Goal: Information Seeking & Learning: Learn about a topic

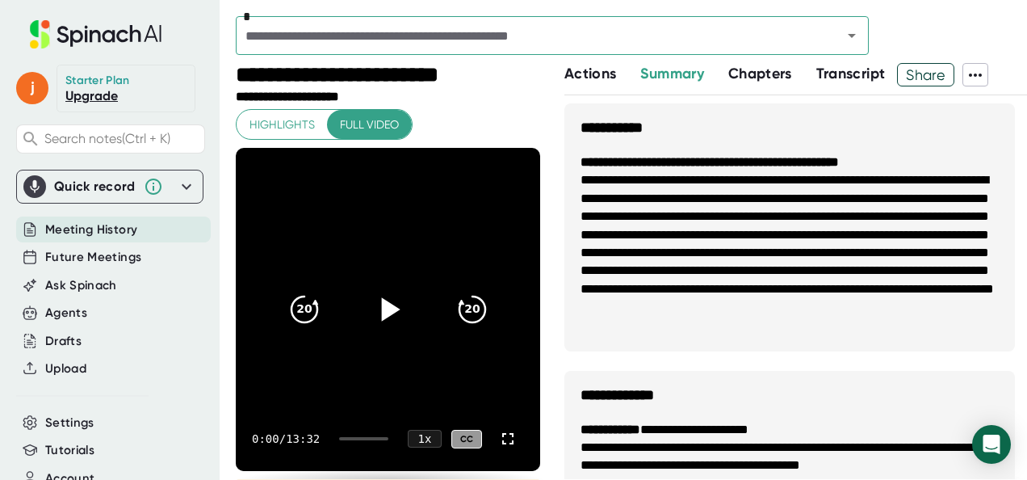
click at [388, 294] on icon at bounding box center [387, 309] width 40 height 40
click at [498, 441] on icon at bounding box center [507, 438] width 19 height 19
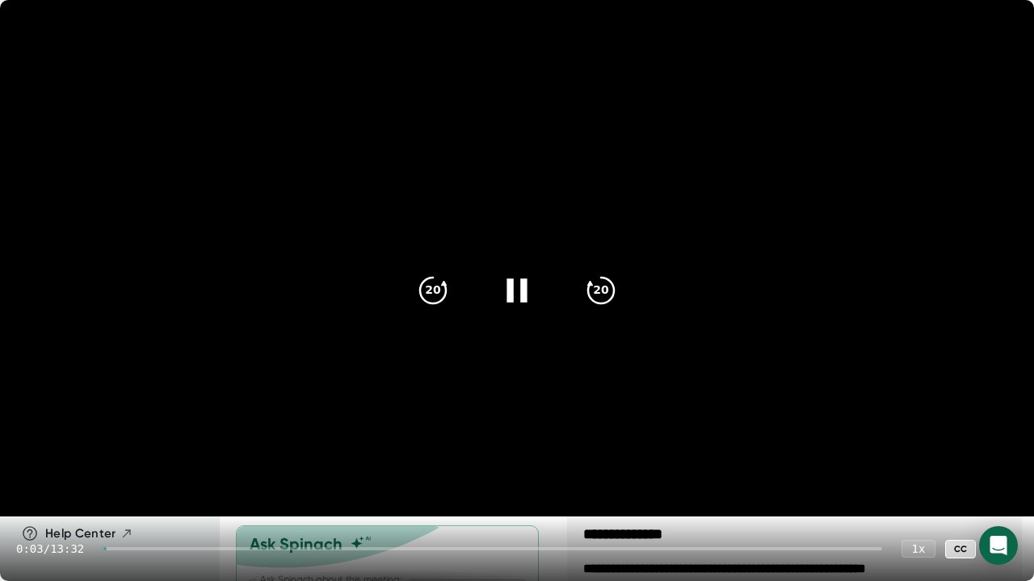
click at [174, 479] on div at bounding box center [492, 549] width 779 height 3
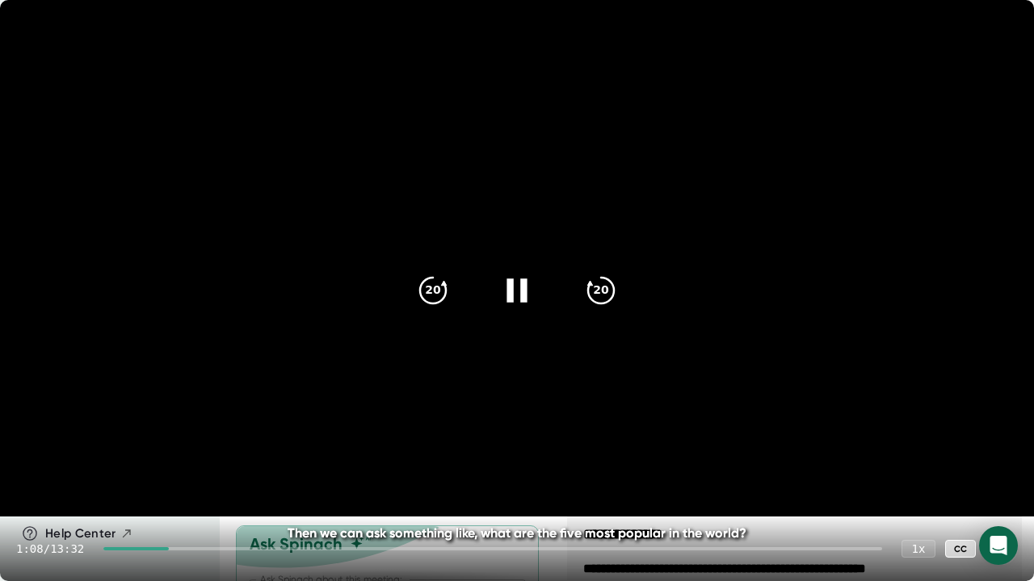
click at [216, 479] on div at bounding box center [492, 549] width 779 height 3
click at [253, 479] on div at bounding box center [492, 549] width 779 height 3
click at [519, 292] on icon at bounding box center [517, 291] width 40 height 40
click at [519, 292] on icon at bounding box center [519, 290] width 19 height 23
click at [519, 292] on icon at bounding box center [517, 291] width 40 height 40
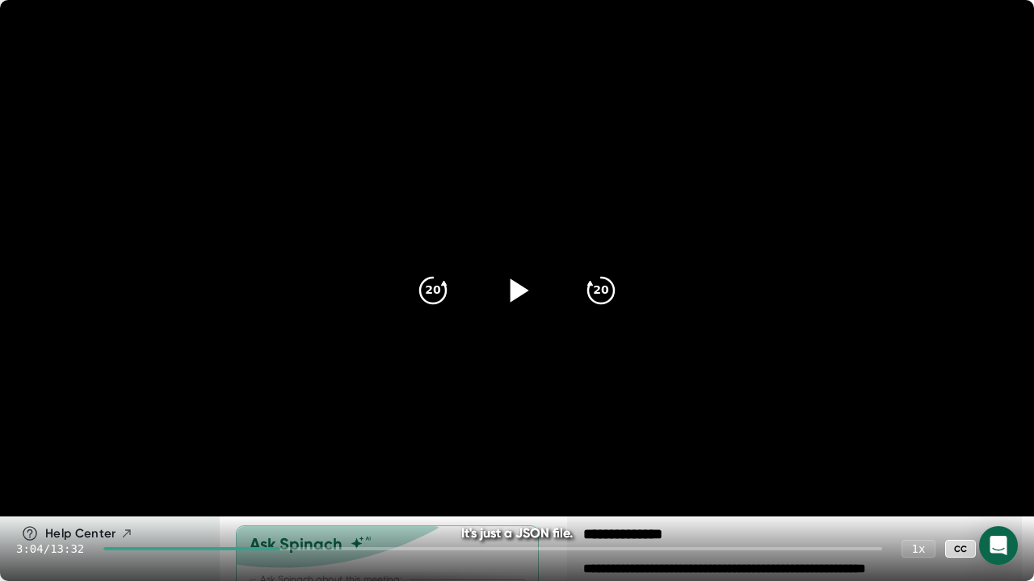
click at [519, 292] on icon at bounding box center [519, 290] width 19 height 23
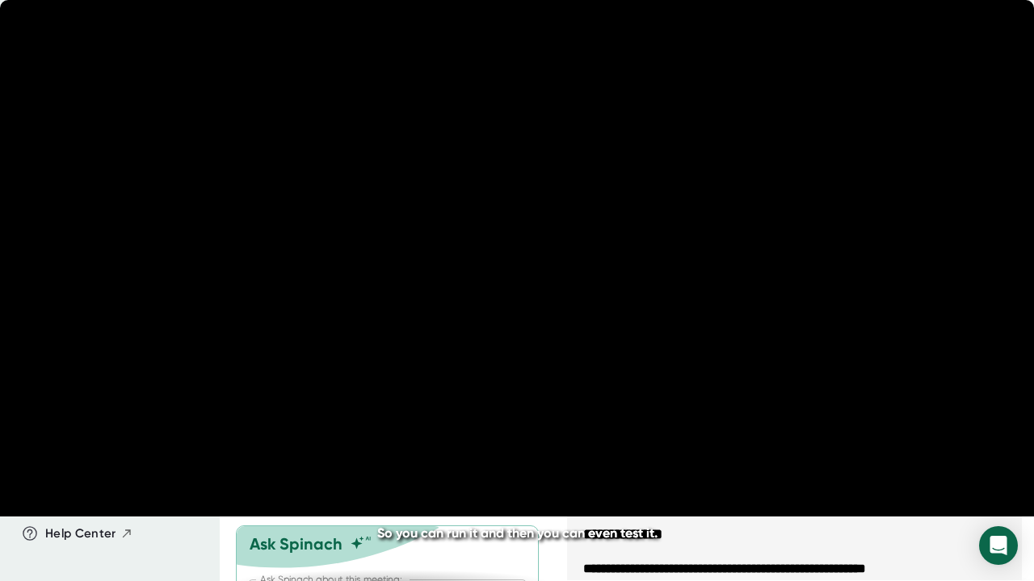
click at [519, 292] on icon at bounding box center [517, 291] width 40 height 40
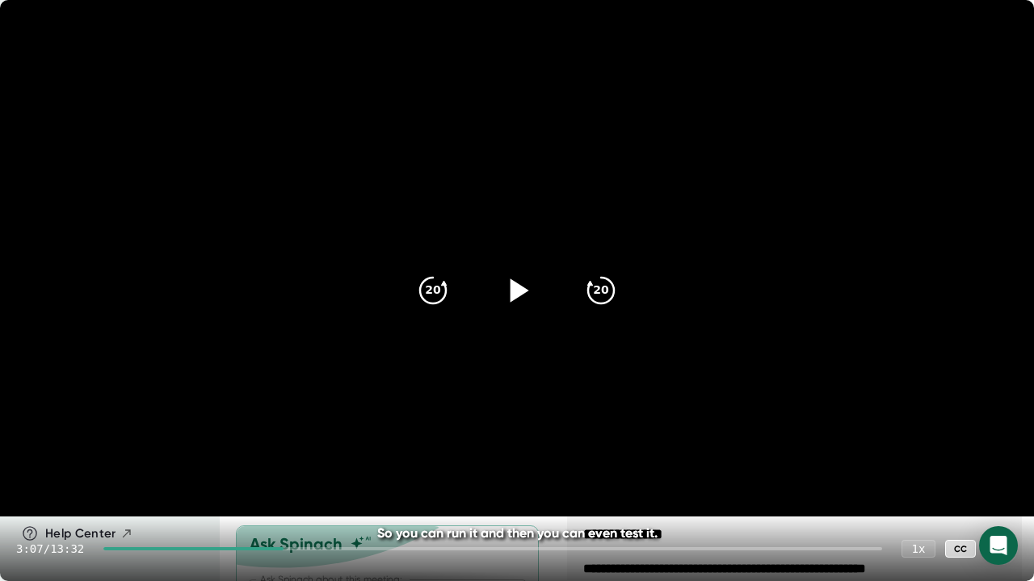
click at [265, 479] on div at bounding box center [192, 549] width 179 height 3
click at [1012, 479] on div at bounding box center [1001, 549] width 32 height 32
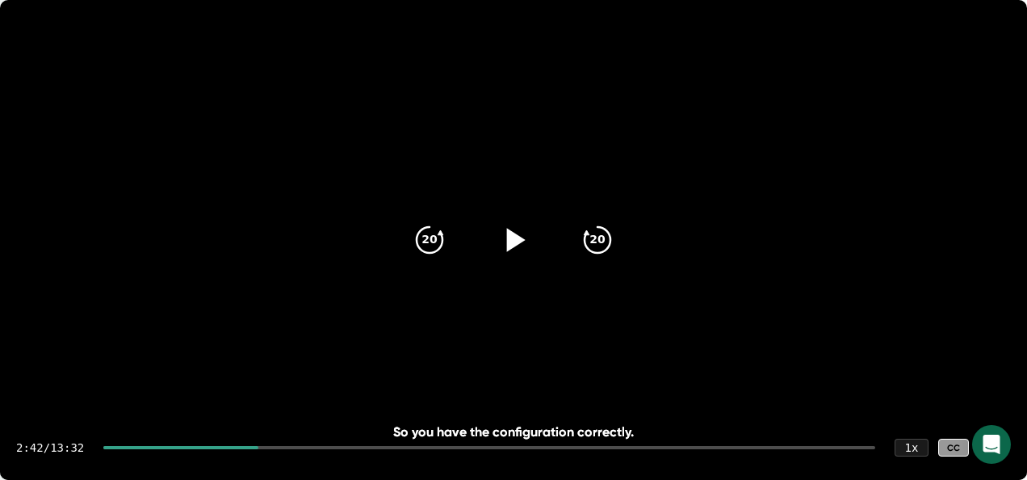
scroll to position [242, 0]
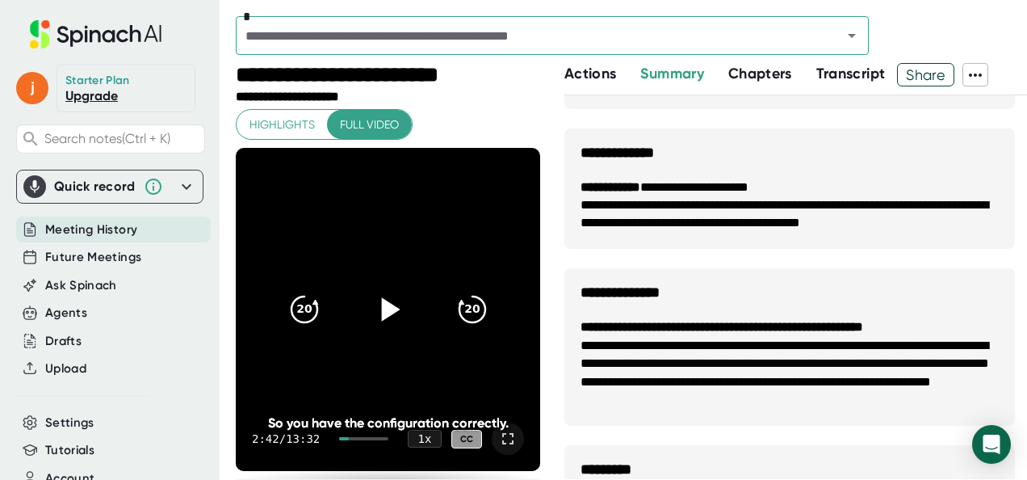
click at [502, 449] on div at bounding box center [508, 438] width 32 height 32
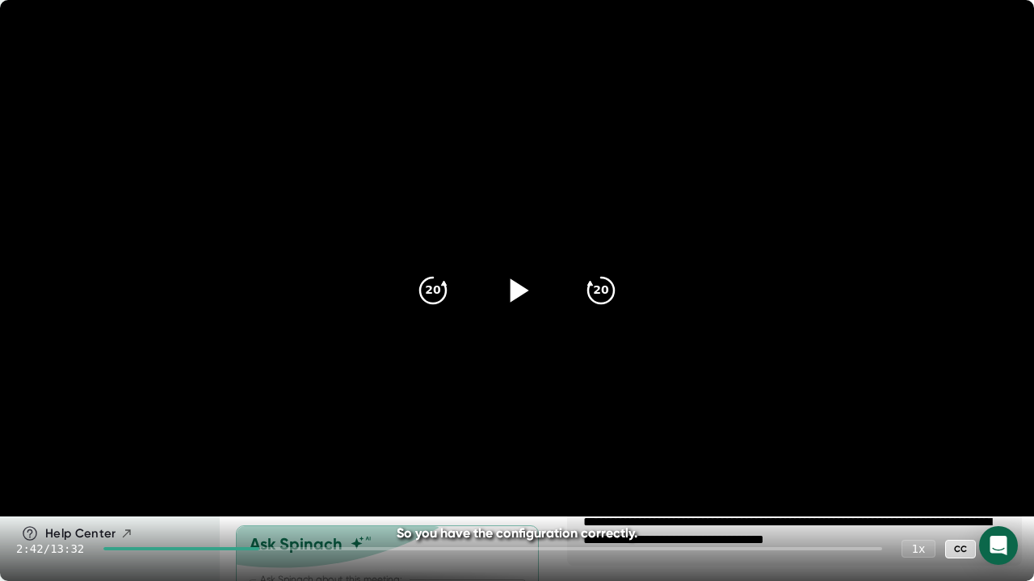
click at [524, 286] on icon at bounding box center [517, 291] width 40 height 40
click at [531, 294] on icon at bounding box center [517, 291] width 40 height 40
click at [527, 292] on icon at bounding box center [517, 291] width 40 height 40
click at [523, 296] on icon at bounding box center [516, 290] width 20 height 23
click at [527, 291] on icon at bounding box center [519, 290] width 19 height 23
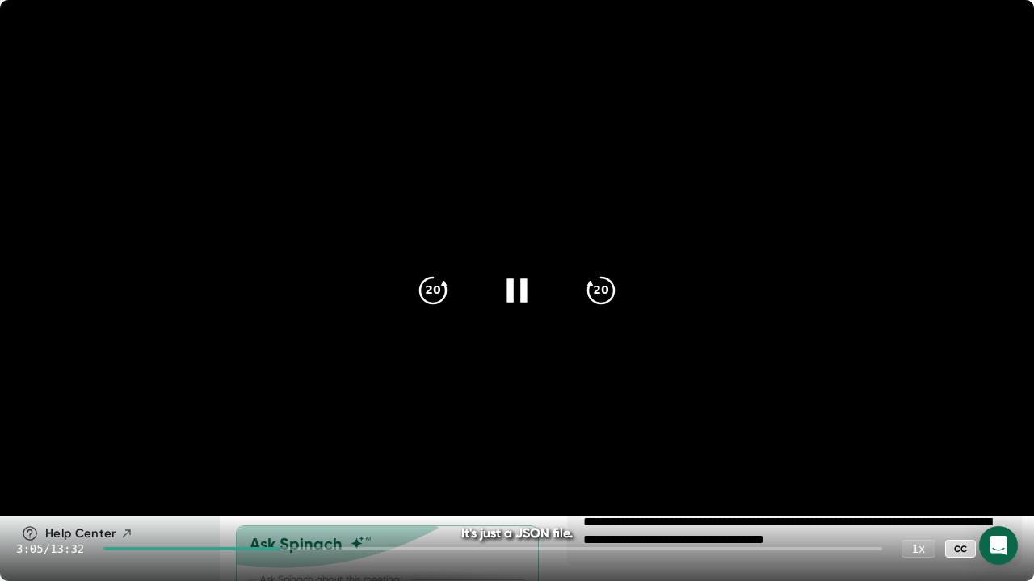
click at [522, 286] on icon at bounding box center [516, 290] width 20 height 23
click at [522, 291] on icon at bounding box center [519, 290] width 19 height 23
click at [523, 288] on icon at bounding box center [516, 290] width 20 height 23
click at [1002, 479] on icon at bounding box center [1001, 548] width 19 height 19
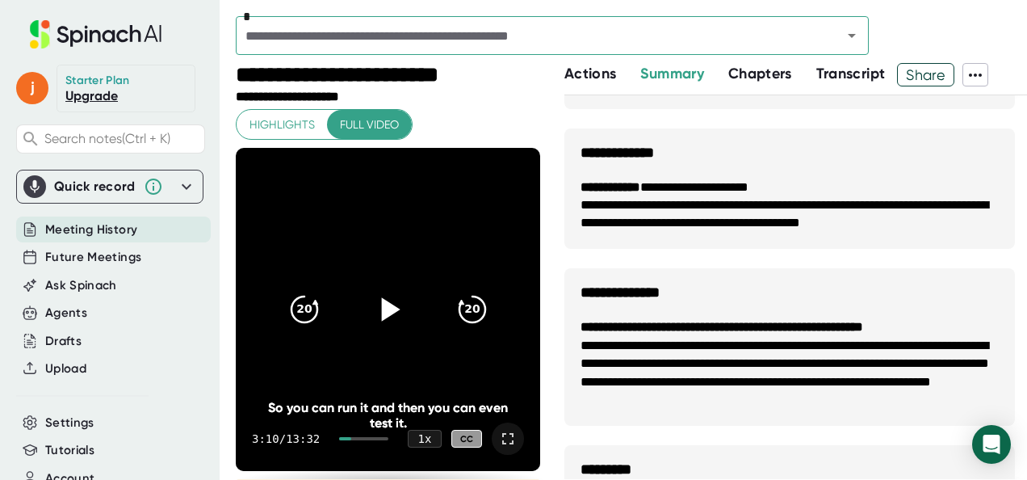
click at [921, 17] on div "*" at bounding box center [631, 39] width 791 height 47
click at [498, 435] on icon at bounding box center [507, 438] width 19 height 19
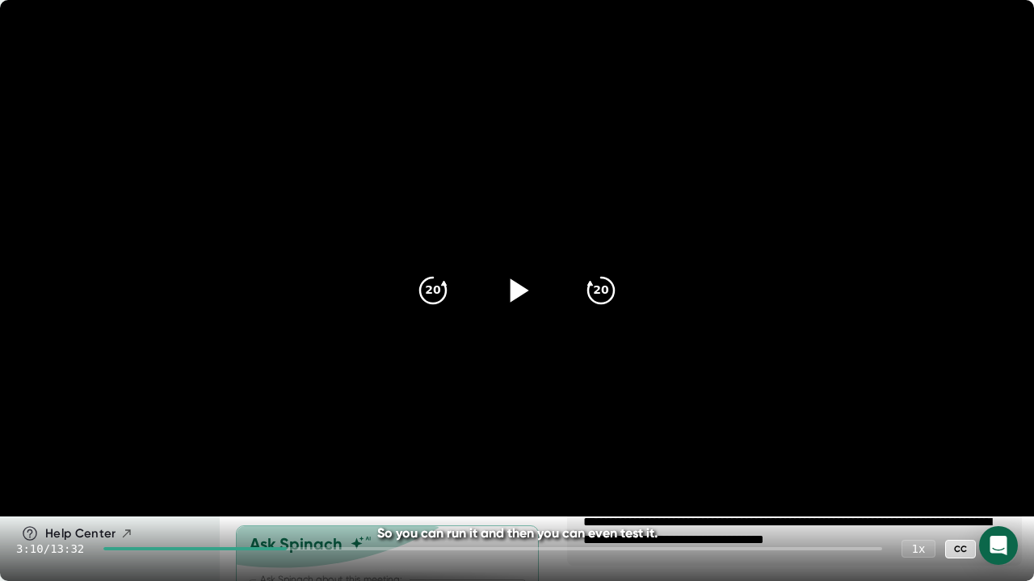
click at [535, 294] on div at bounding box center [517, 291] width 68 height 68
click at [520, 285] on icon at bounding box center [517, 291] width 40 height 40
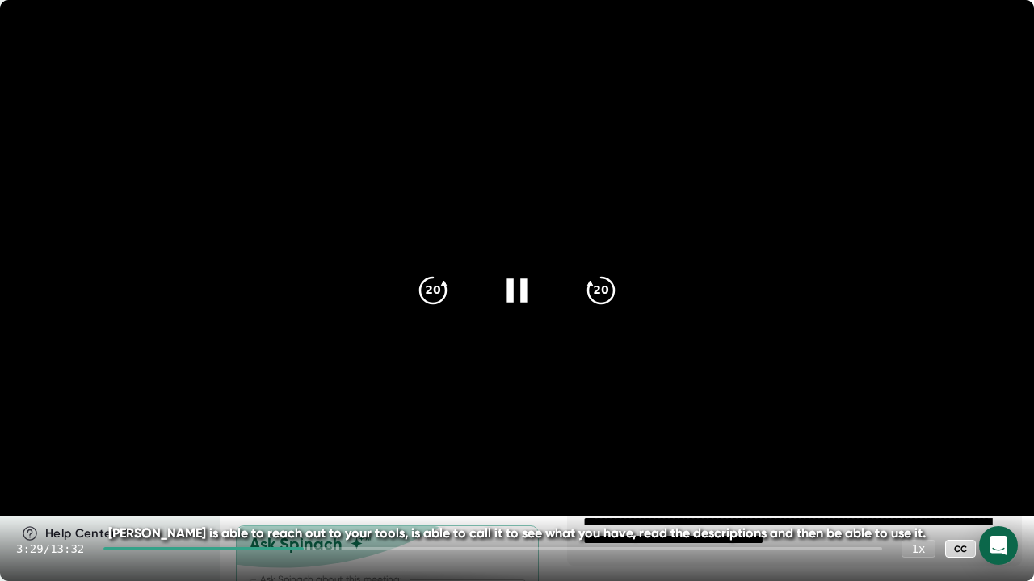
click at [526, 278] on icon at bounding box center [517, 291] width 40 height 40
click at [1002, 479] on icon at bounding box center [1001, 548] width 19 height 19
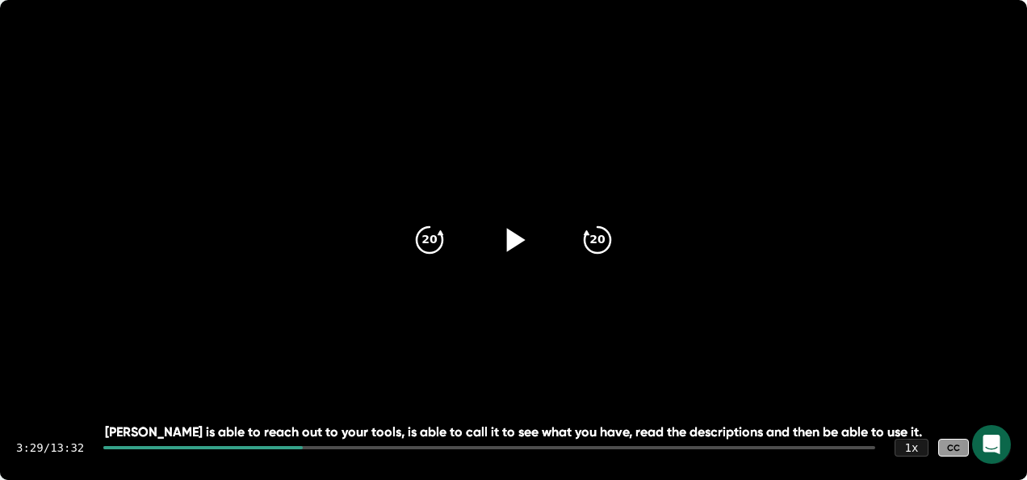
scroll to position [0, 0]
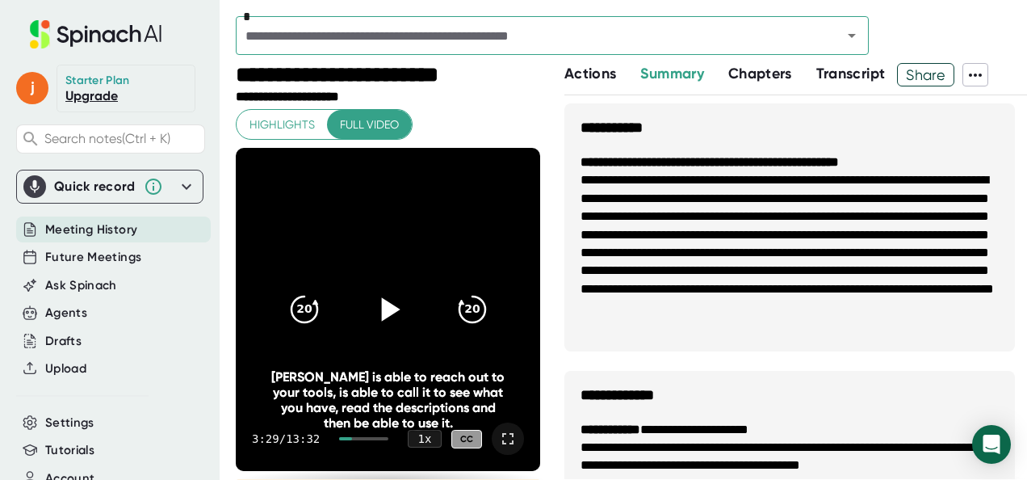
click at [493, 426] on div "[PERSON_NAME] is able to reach out to your tools, is able to call it to see wha…" at bounding box center [389, 399] width 244 height 61
click at [498, 438] on icon at bounding box center [507, 438] width 19 height 19
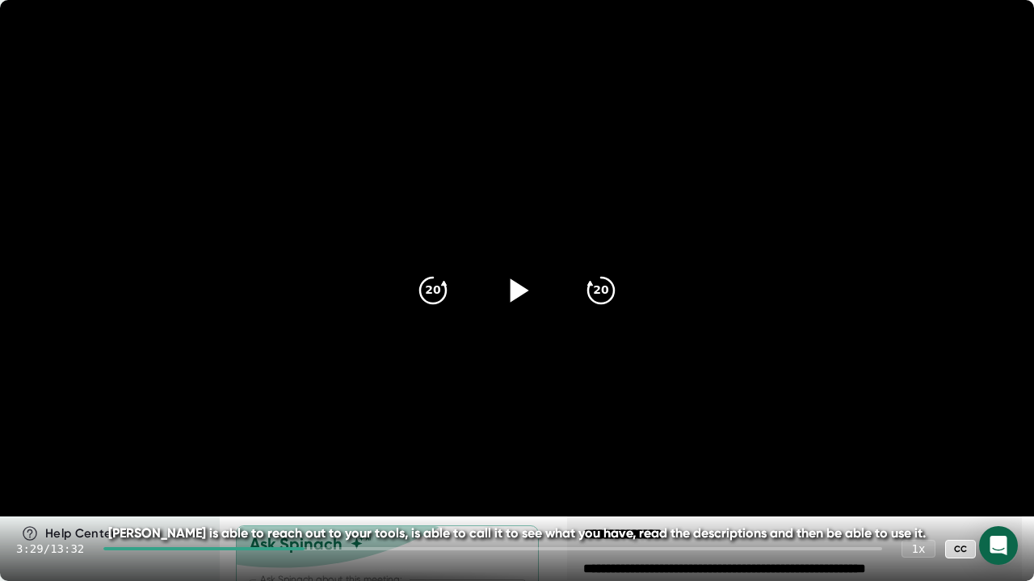
click at [511, 318] on div at bounding box center [517, 291] width 68 height 68
click at [514, 292] on icon at bounding box center [517, 291] width 40 height 40
click at [514, 292] on icon at bounding box center [519, 290] width 19 height 23
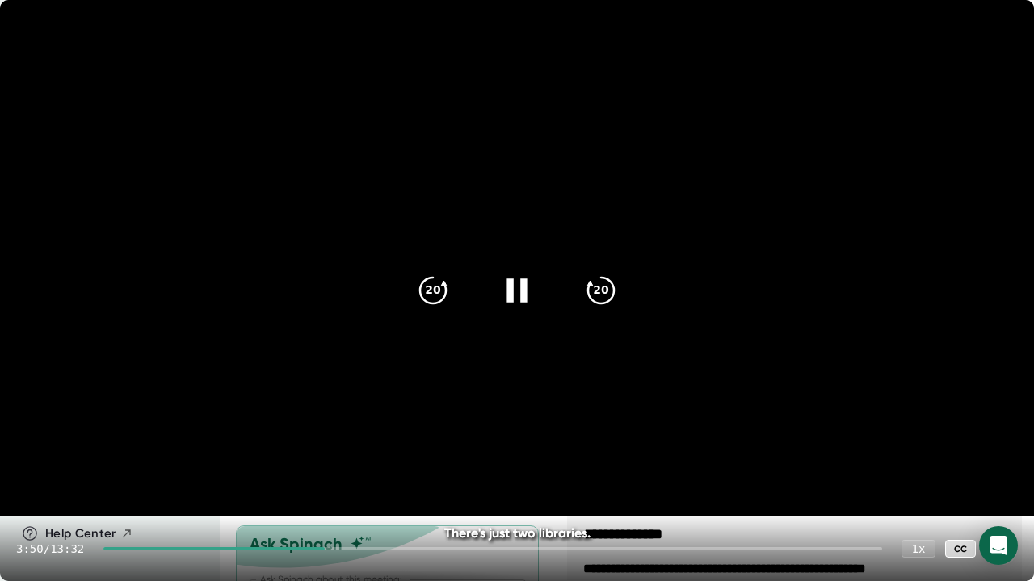
click at [519, 287] on icon at bounding box center [517, 291] width 40 height 40
click at [517, 296] on icon at bounding box center [519, 290] width 19 height 23
click at [515, 281] on icon at bounding box center [517, 291] width 40 height 40
click at [514, 287] on icon at bounding box center [519, 290] width 19 height 23
click at [518, 281] on icon at bounding box center [517, 291] width 40 height 40
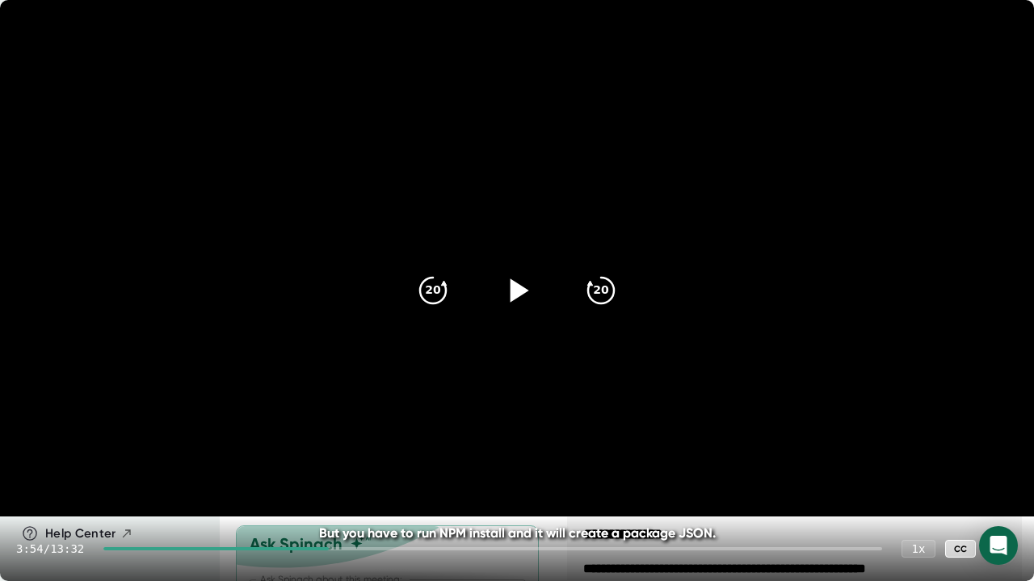
click at [1006, 479] on icon at bounding box center [1001, 548] width 19 height 19
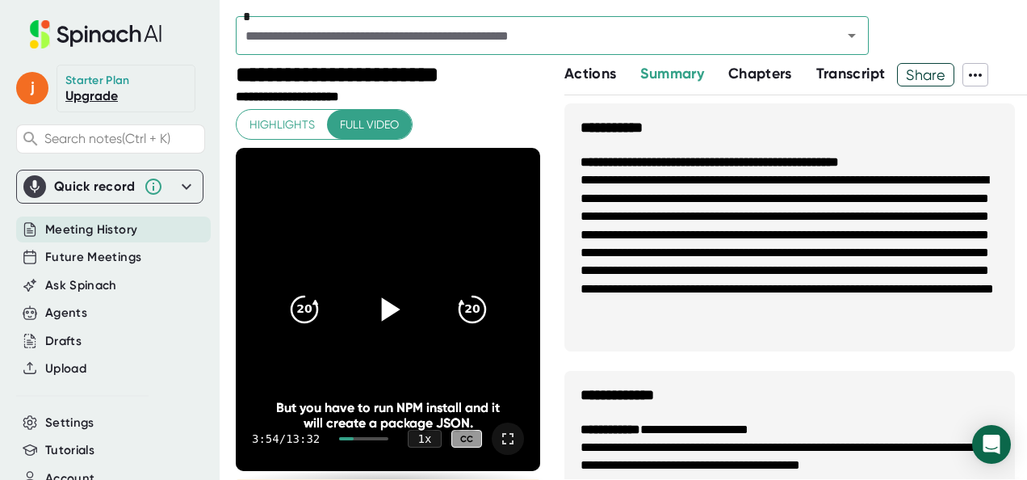
click at [766, 427] on li "**********" at bounding box center [790, 448] width 418 height 55
click at [504, 434] on icon at bounding box center [507, 438] width 19 height 19
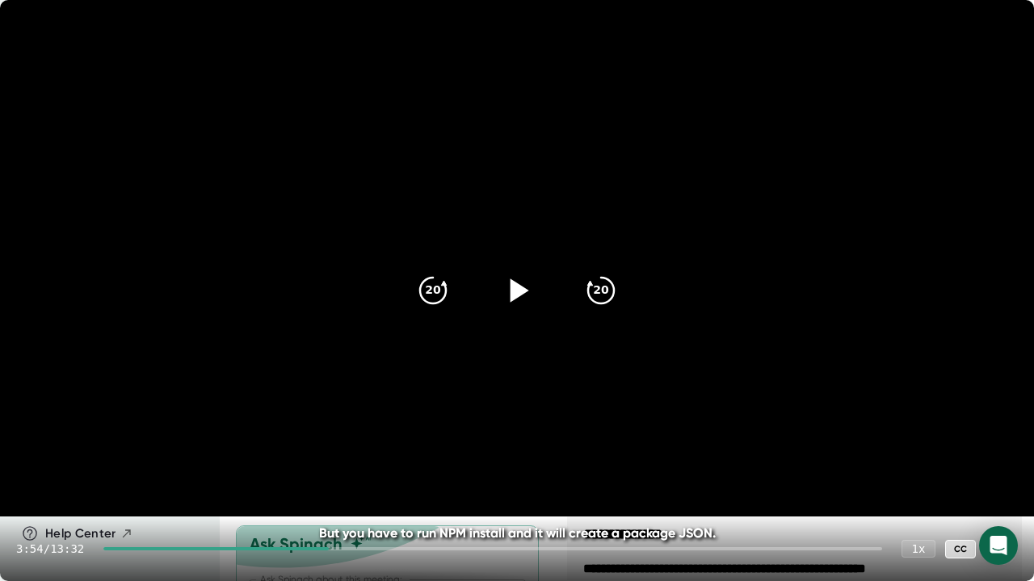
click at [515, 305] on icon at bounding box center [517, 291] width 40 height 40
click at [527, 281] on icon at bounding box center [517, 291] width 40 height 40
click at [525, 281] on icon at bounding box center [517, 291] width 40 height 40
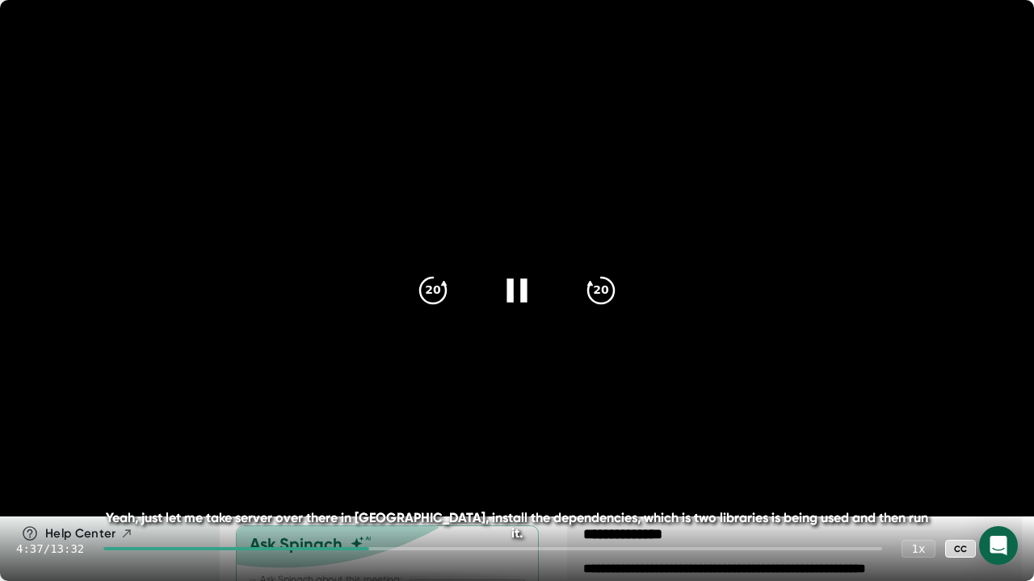
click at [509, 300] on icon at bounding box center [516, 290] width 20 height 23
click at [510, 292] on icon at bounding box center [517, 291] width 40 height 40
click at [518, 287] on icon at bounding box center [517, 291] width 40 height 40
click at [521, 285] on icon at bounding box center [517, 291] width 40 height 40
click at [521, 285] on icon at bounding box center [516, 290] width 20 height 23
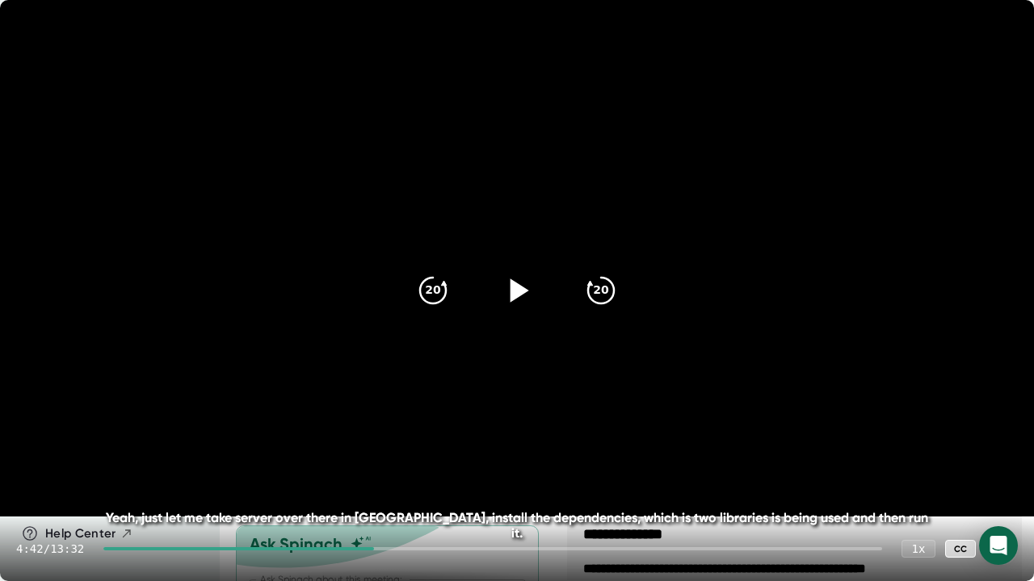
click at [518, 290] on icon at bounding box center [519, 290] width 19 height 23
click at [518, 290] on icon at bounding box center [517, 291] width 40 height 40
click at [518, 290] on icon at bounding box center [519, 290] width 19 height 23
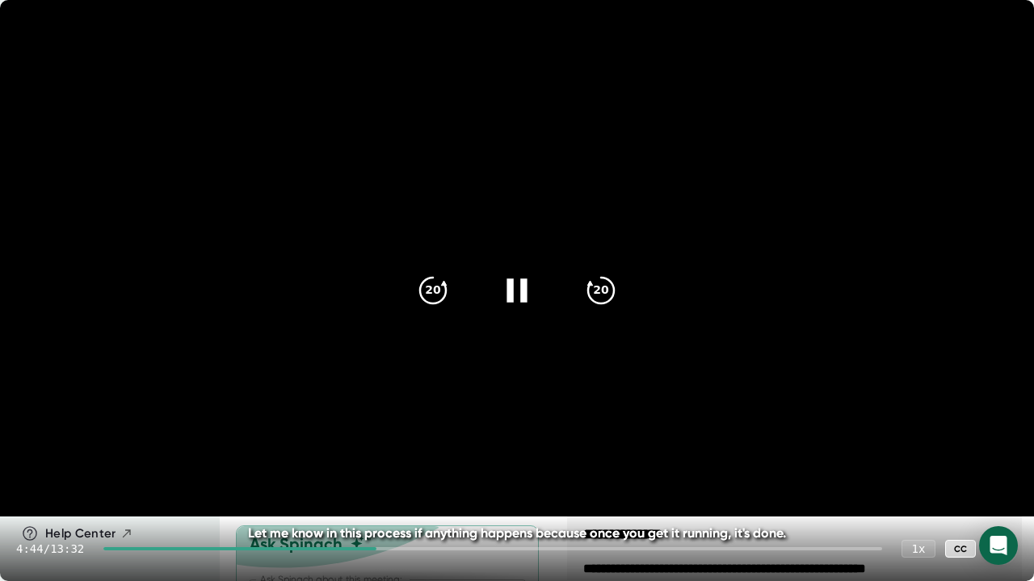
click at [518, 290] on icon at bounding box center [517, 291] width 40 height 40
click at [521, 292] on icon at bounding box center [519, 290] width 19 height 23
click at [519, 292] on icon at bounding box center [517, 291] width 40 height 40
click at [519, 294] on icon at bounding box center [519, 290] width 19 height 23
click at [514, 291] on icon at bounding box center [517, 291] width 40 height 40
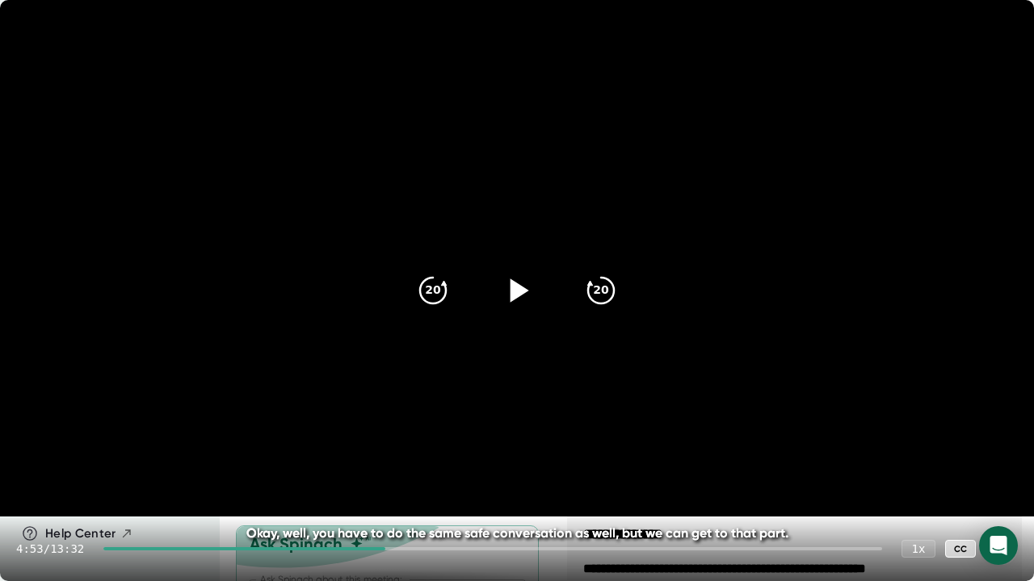
click at [521, 290] on icon at bounding box center [519, 290] width 19 height 23
click at [521, 290] on icon at bounding box center [516, 290] width 20 height 23
click at [521, 290] on icon at bounding box center [519, 290] width 19 height 23
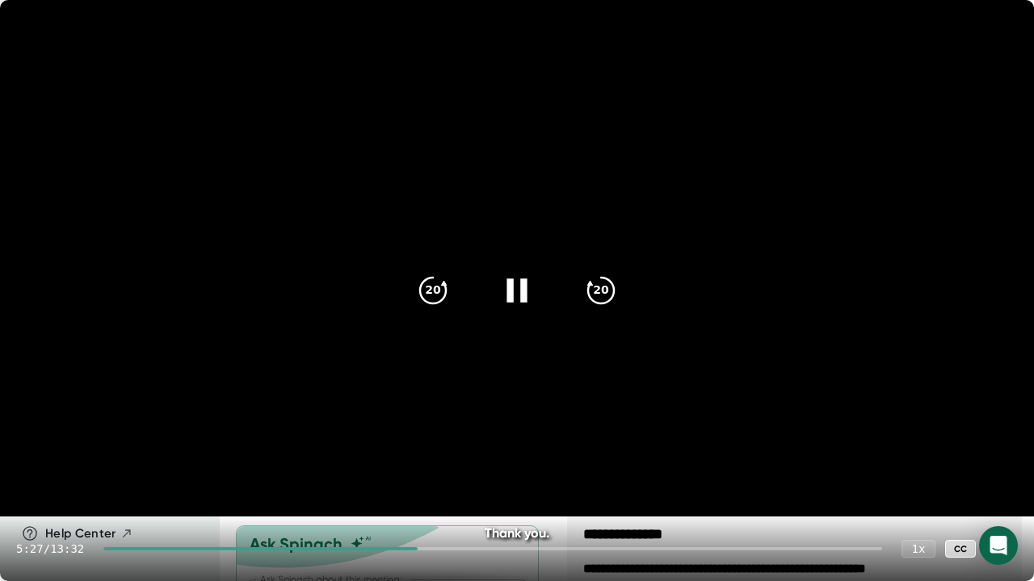
click at [515, 289] on icon at bounding box center [517, 291] width 40 height 40
click at [1003, 479] on icon at bounding box center [1001, 548] width 19 height 19
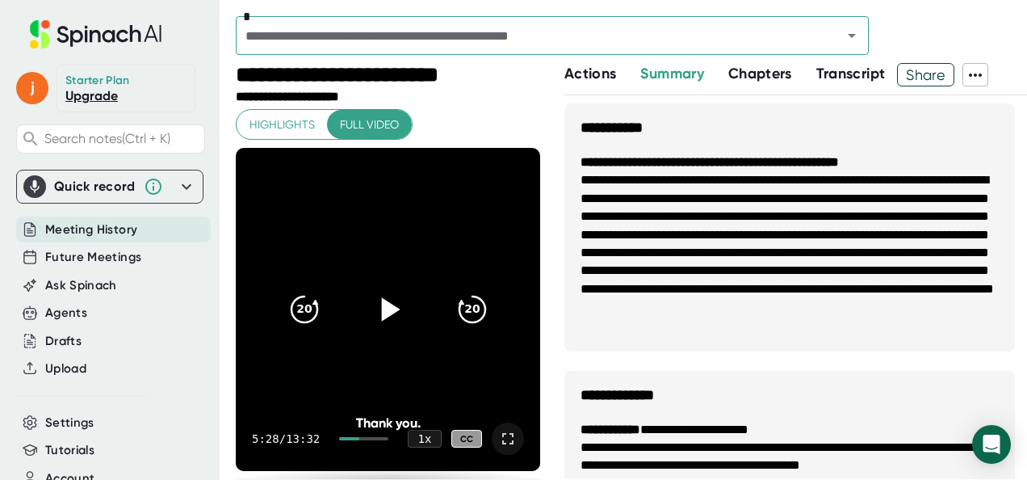
click at [502, 443] on icon at bounding box center [507, 438] width 11 height 11
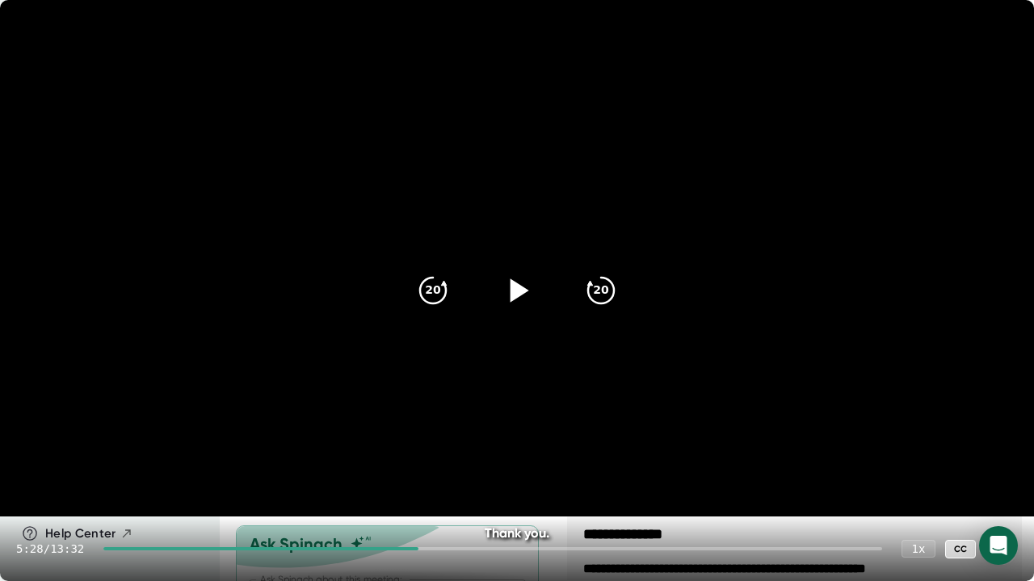
click at [152, 479] on div "5:28 / 13:32 1 x CC" at bounding box center [517, 549] width 1034 height 65
click at [156, 479] on div "5:28 / 13:32 1 x CC" at bounding box center [517, 549] width 1034 height 65
click at [164, 479] on div at bounding box center [260, 549] width 314 height 3
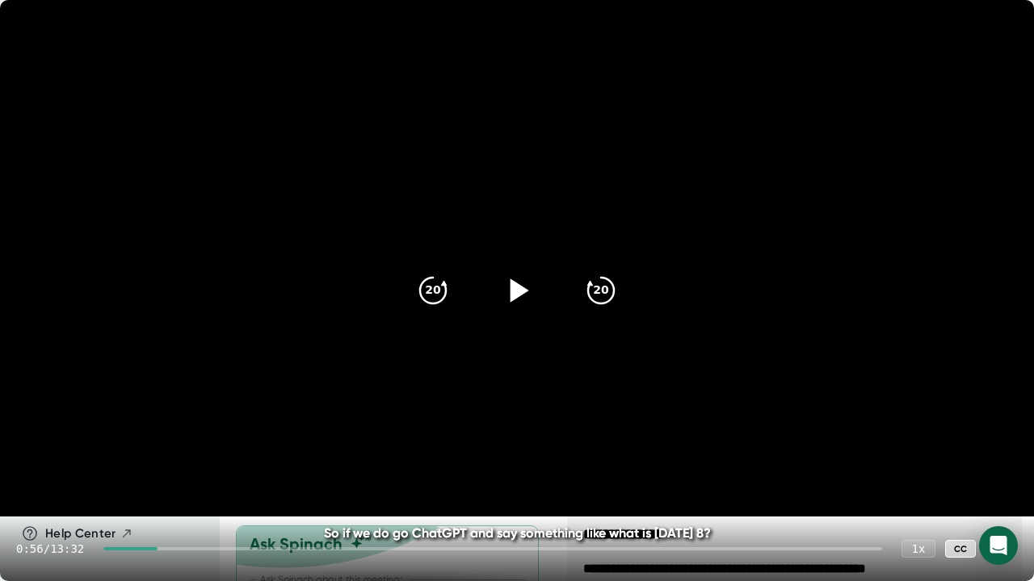
click at [509, 294] on icon at bounding box center [517, 291] width 40 height 40
click at [509, 270] on div at bounding box center [517, 291] width 68 height 68
click at [999, 479] on icon at bounding box center [1001, 548] width 19 height 19
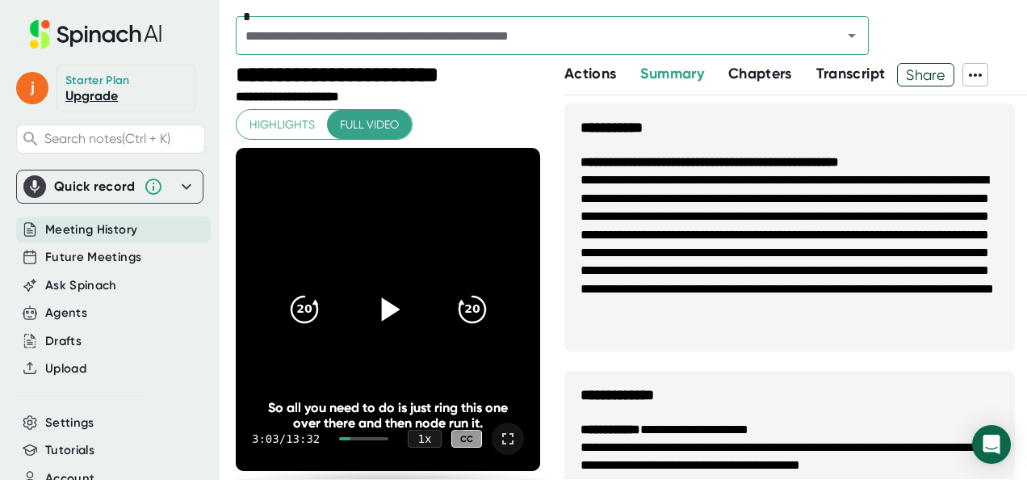
click at [498, 441] on icon at bounding box center [507, 438] width 19 height 19
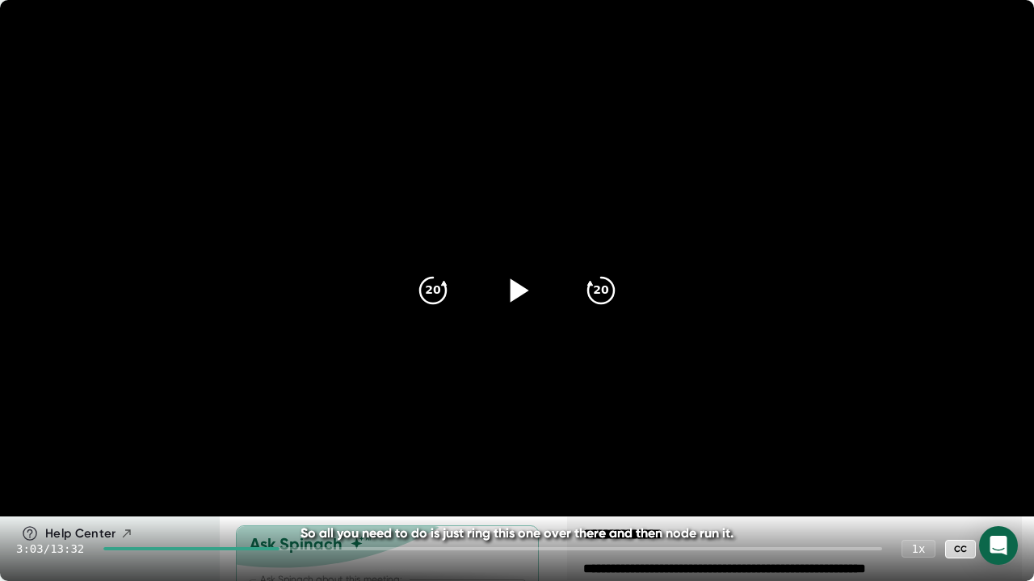
click at [512, 309] on div at bounding box center [517, 291] width 68 height 68
click at [527, 284] on icon at bounding box center [517, 291] width 40 height 40
click at [1011, 479] on div at bounding box center [1001, 549] width 32 height 32
